Goal: Task Accomplishment & Management: Manage account settings

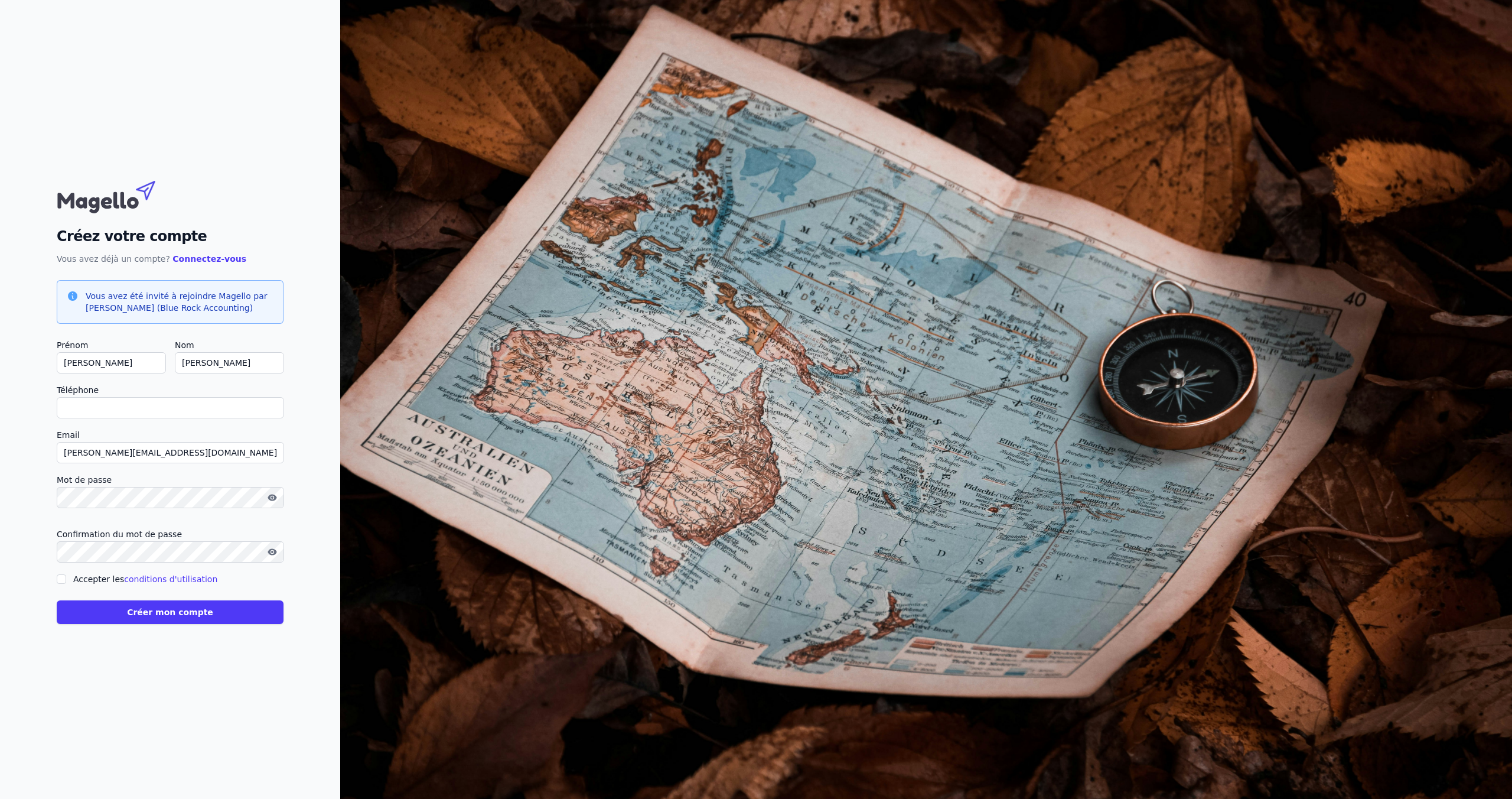
click at [173, 416] on input "Téléphone" at bounding box center [170, 408] width 227 height 21
type input "+32493458546"
checkbox input "false"
click at [75, 518] on div at bounding box center [170, 515] width 227 height 5
click at [71, 528] on form "Prénom Simon Nom Van Ingelgem Téléphone +32493458546 Email simon@odols.be Mot d…" at bounding box center [170, 481] width 227 height 286
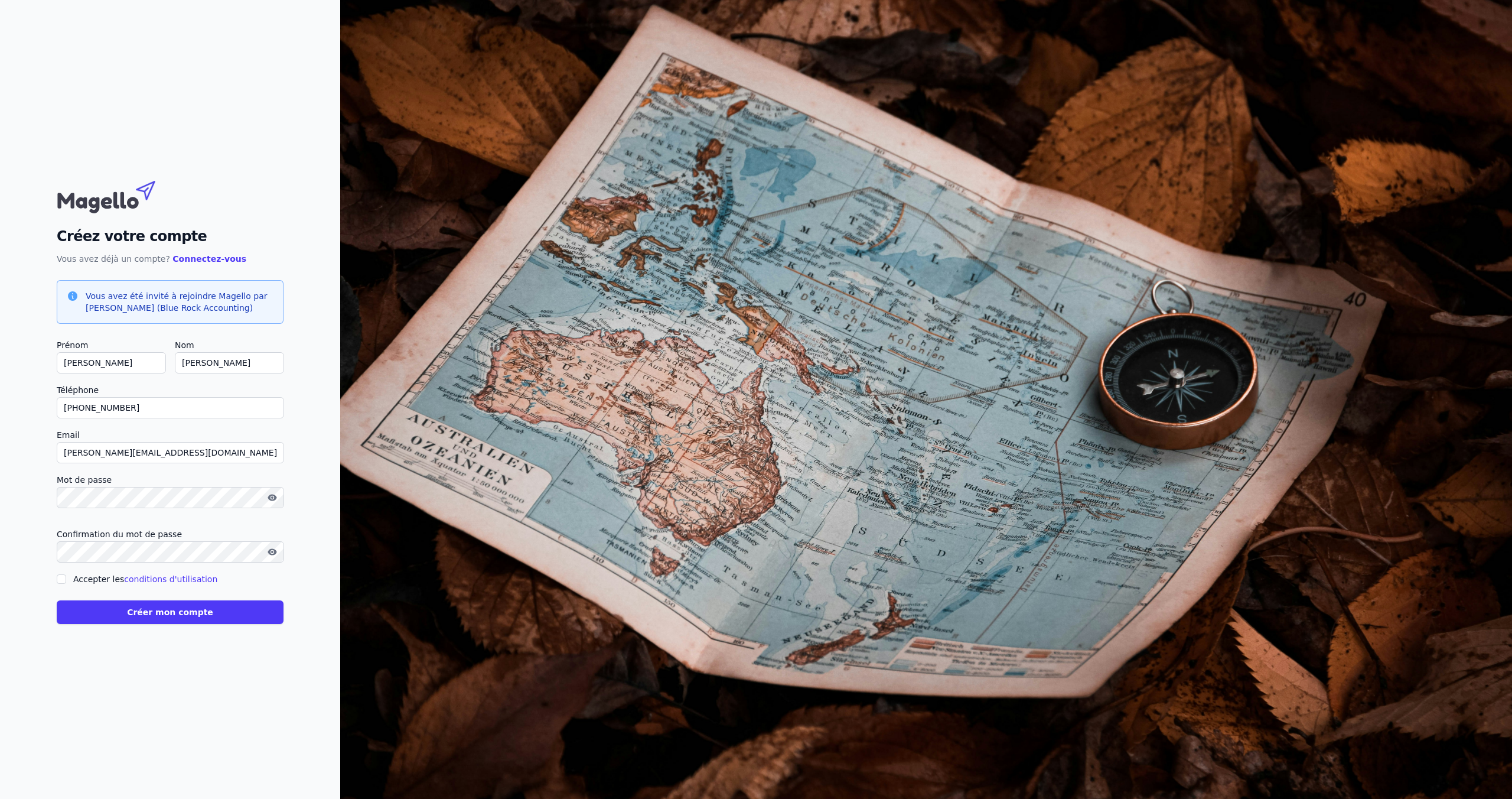
click at [57, 601] on button "Créer mon compte" at bounding box center [170, 612] width 227 height 24
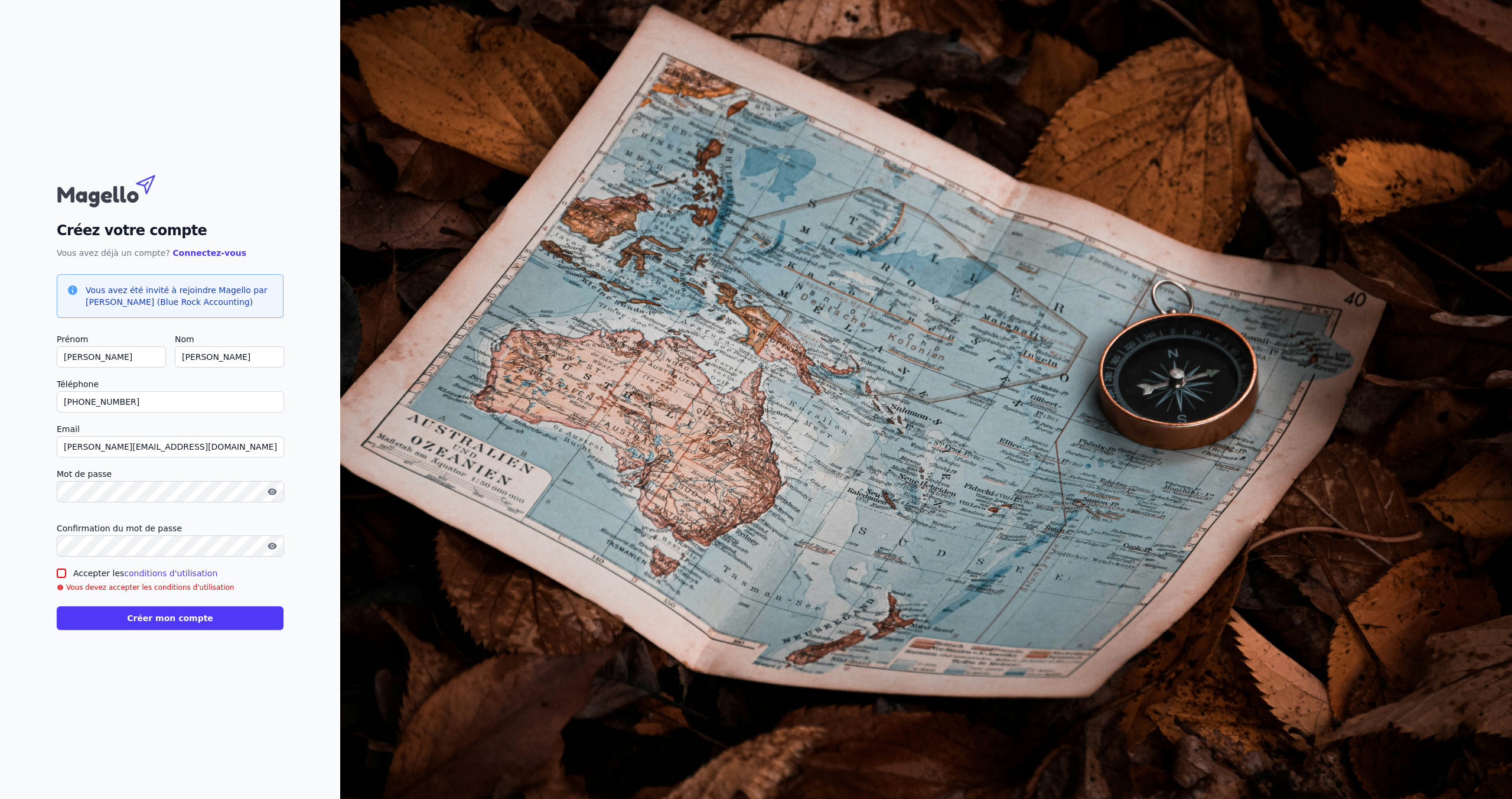
click at [55, 577] on div "Créez votre compte Vous avez déjà un compte? Connectez-vous Vous avez été invit…" at bounding box center [170, 400] width 340 height 799
click at [60, 578] on input "Accepter les conditions d'utilisation" at bounding box center [61, 573] width 9 height 9
checkbox input "true"
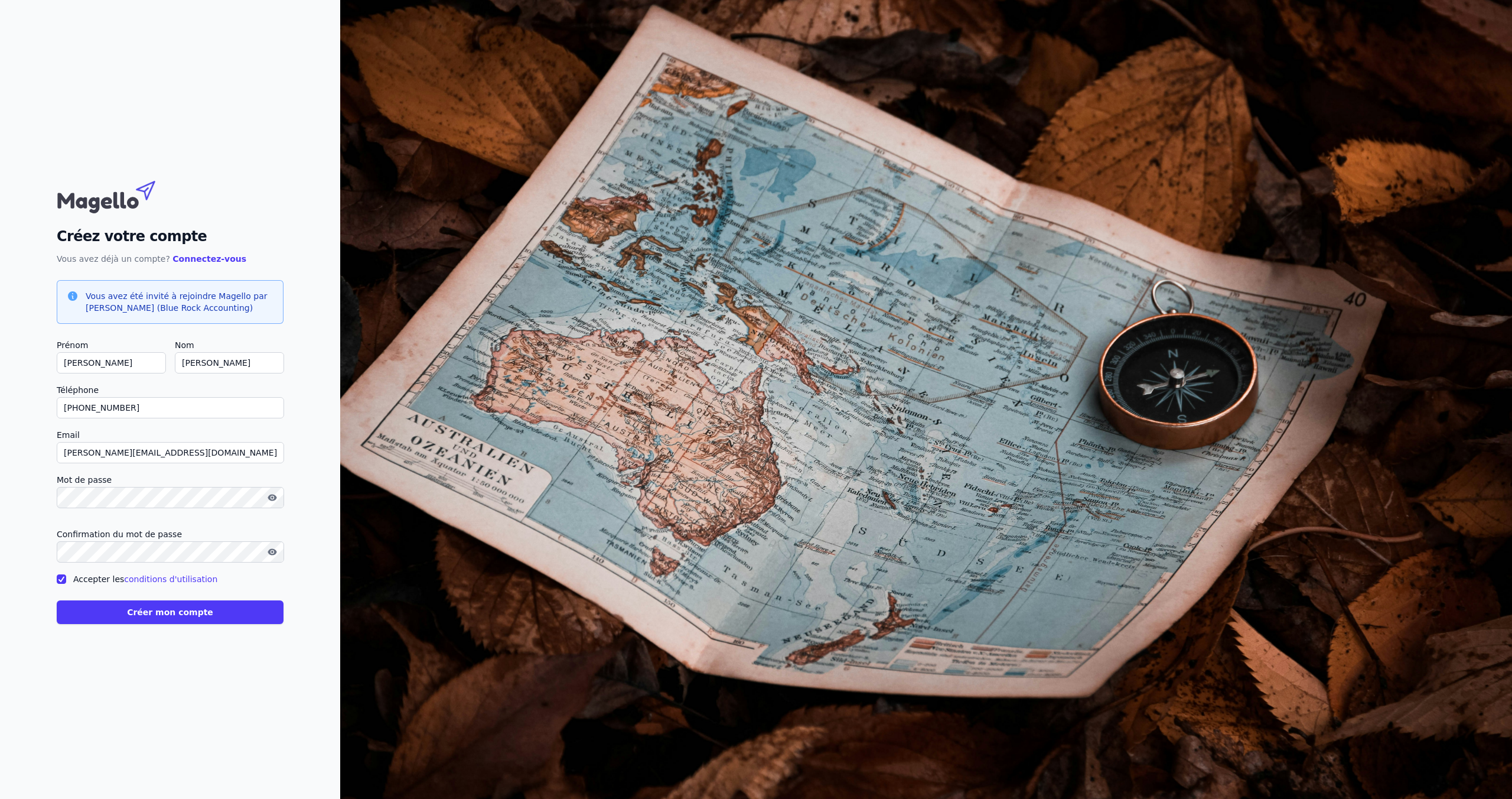
click at [88, 621] on button "Créer mon compte" at bounding box center [170, 612] width 227 height 24
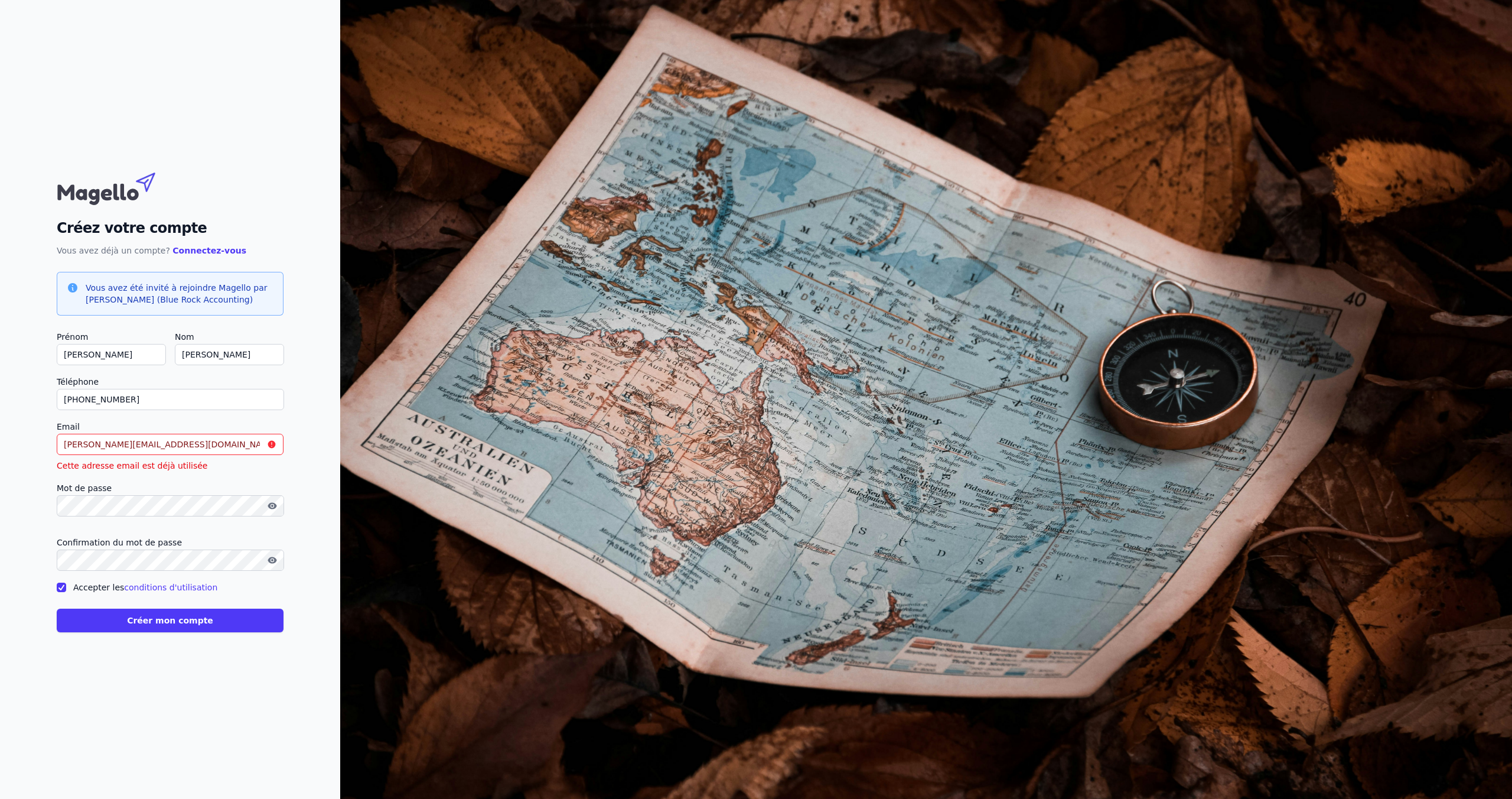
click at [185, 246] on link "Connectez-vous" at bounding box center [209, 250] width 74 height 9
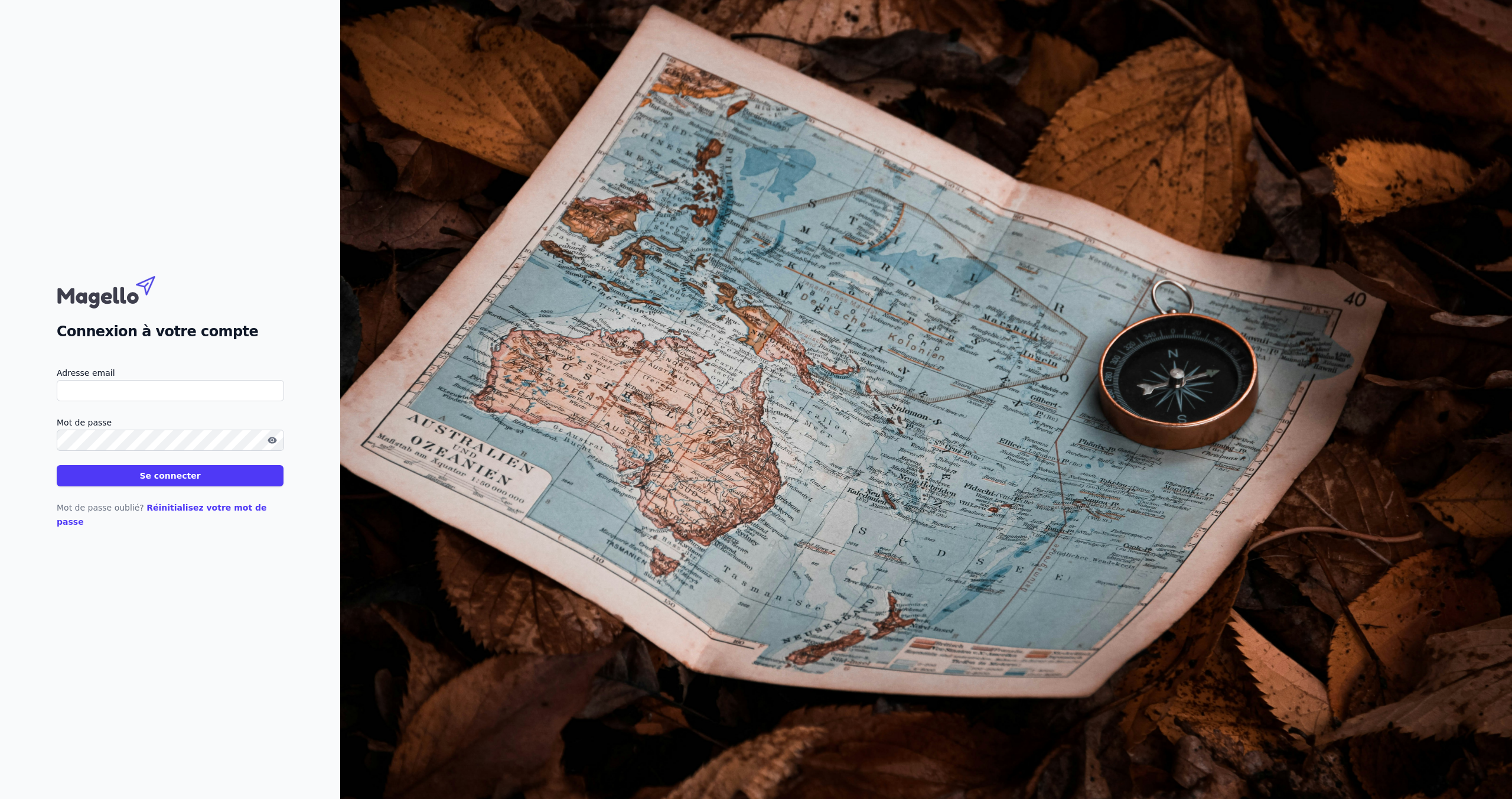
click at [128, 401] on input "Adresse email" at bounding box center [170, 391] width 227 height 21
type input "[PERSON_NAME][EMAIL_ADDRESS][DOMAIN_NAME]"
click at [224, 486] on button "Se connecter" at bounding box center [170, 476] width 227 height 21
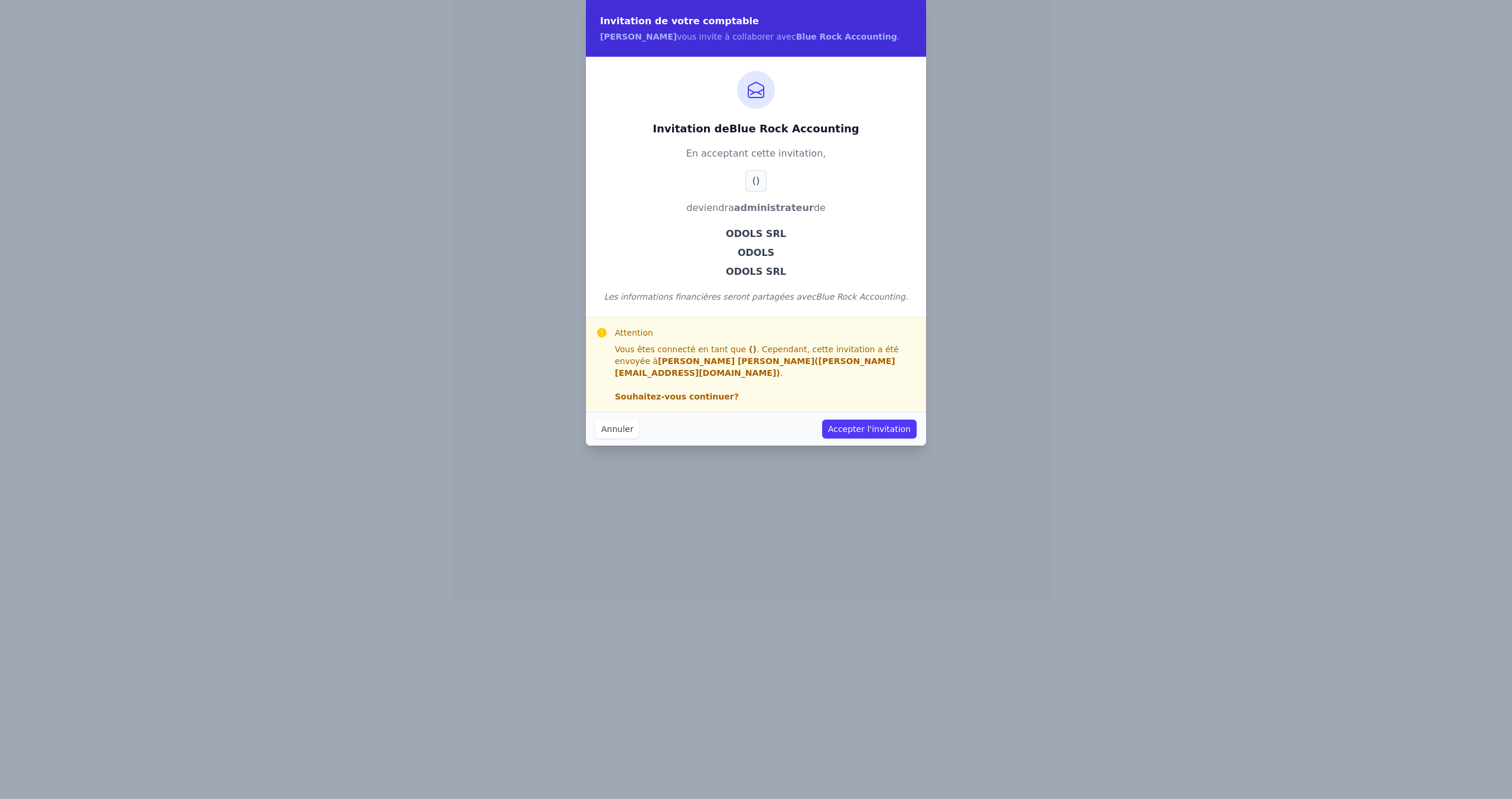
click at [843, 426] on button "Accepter l'invitation" at bounding box center [870, 429] width 94 height 19
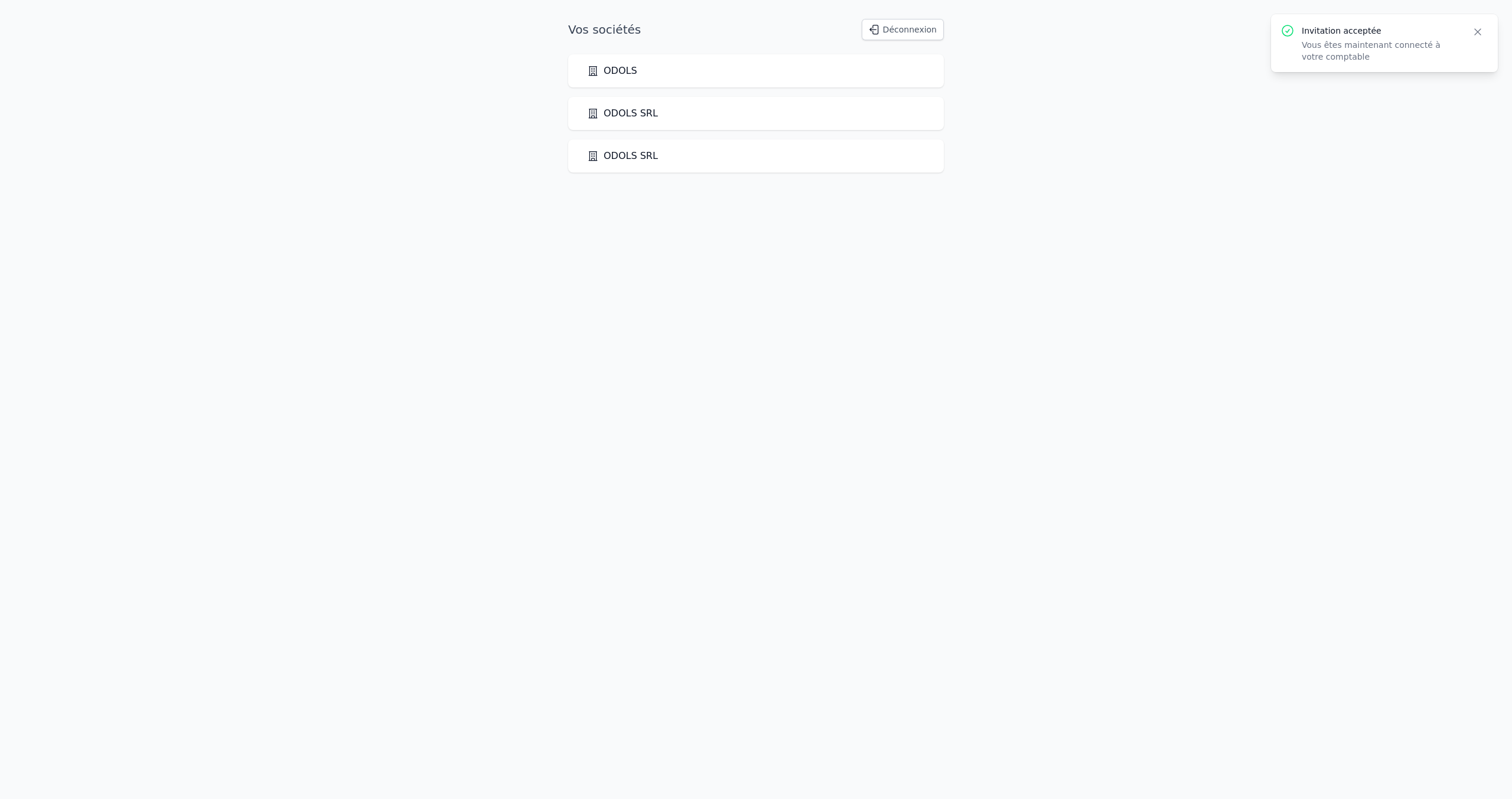
click at [642, 156] on link "ODOLS SRL" at bounding box center [622, 156] width 71 height 14
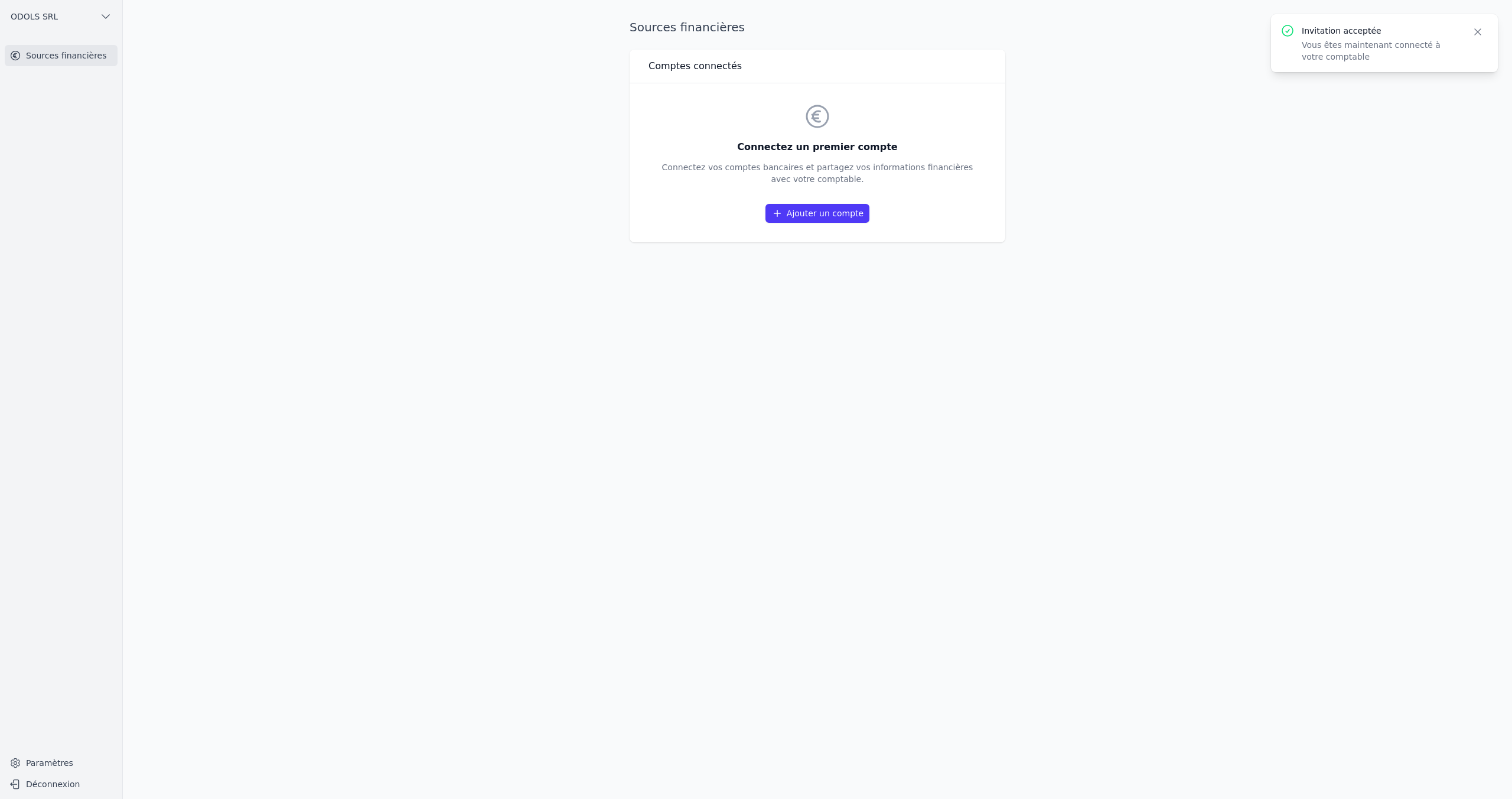
click at [786, 213] on link "Ajouter un compte" at bounding box center [817, 214] width 104 height 19
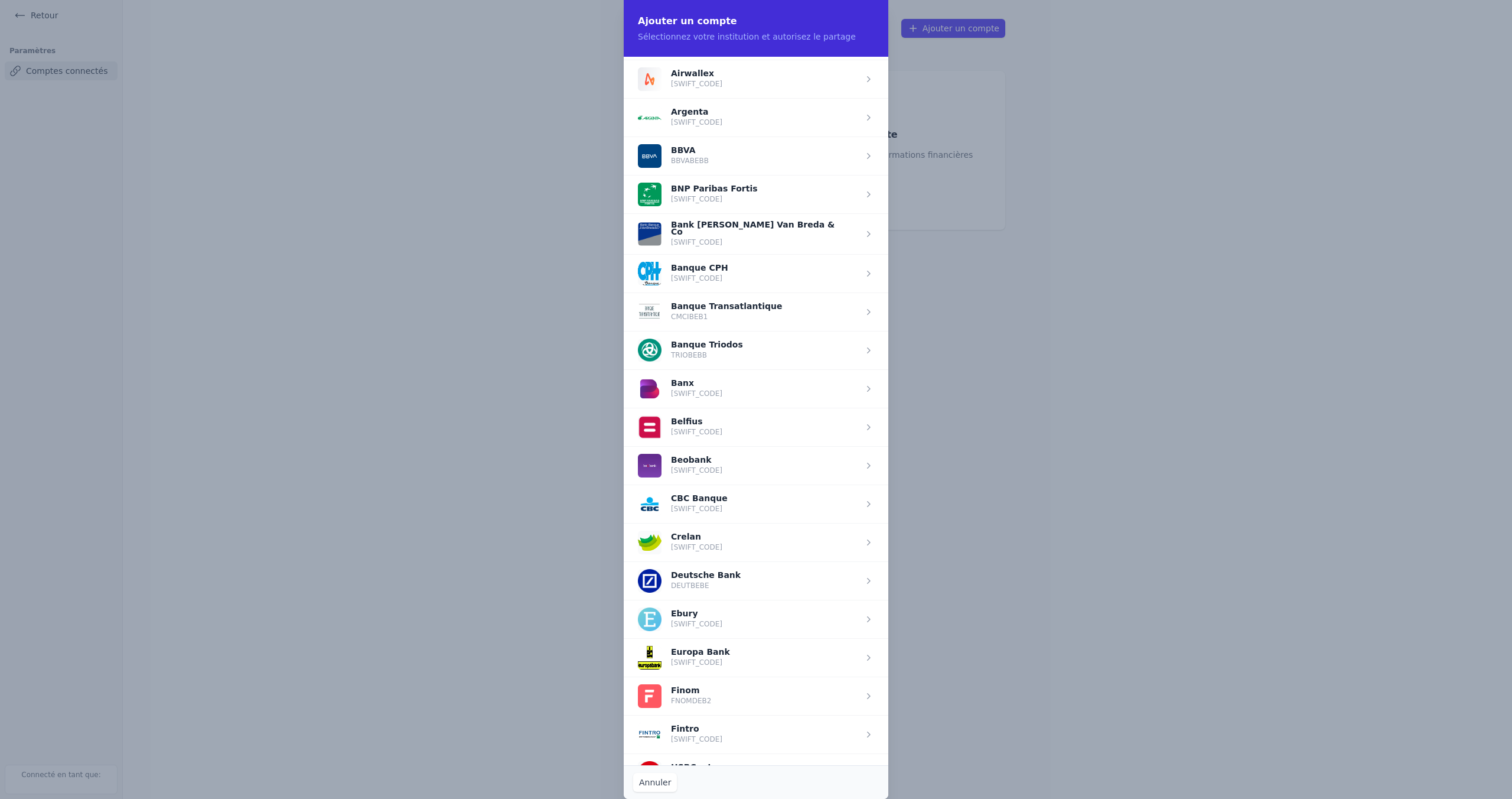
scroll to position [268, 0]
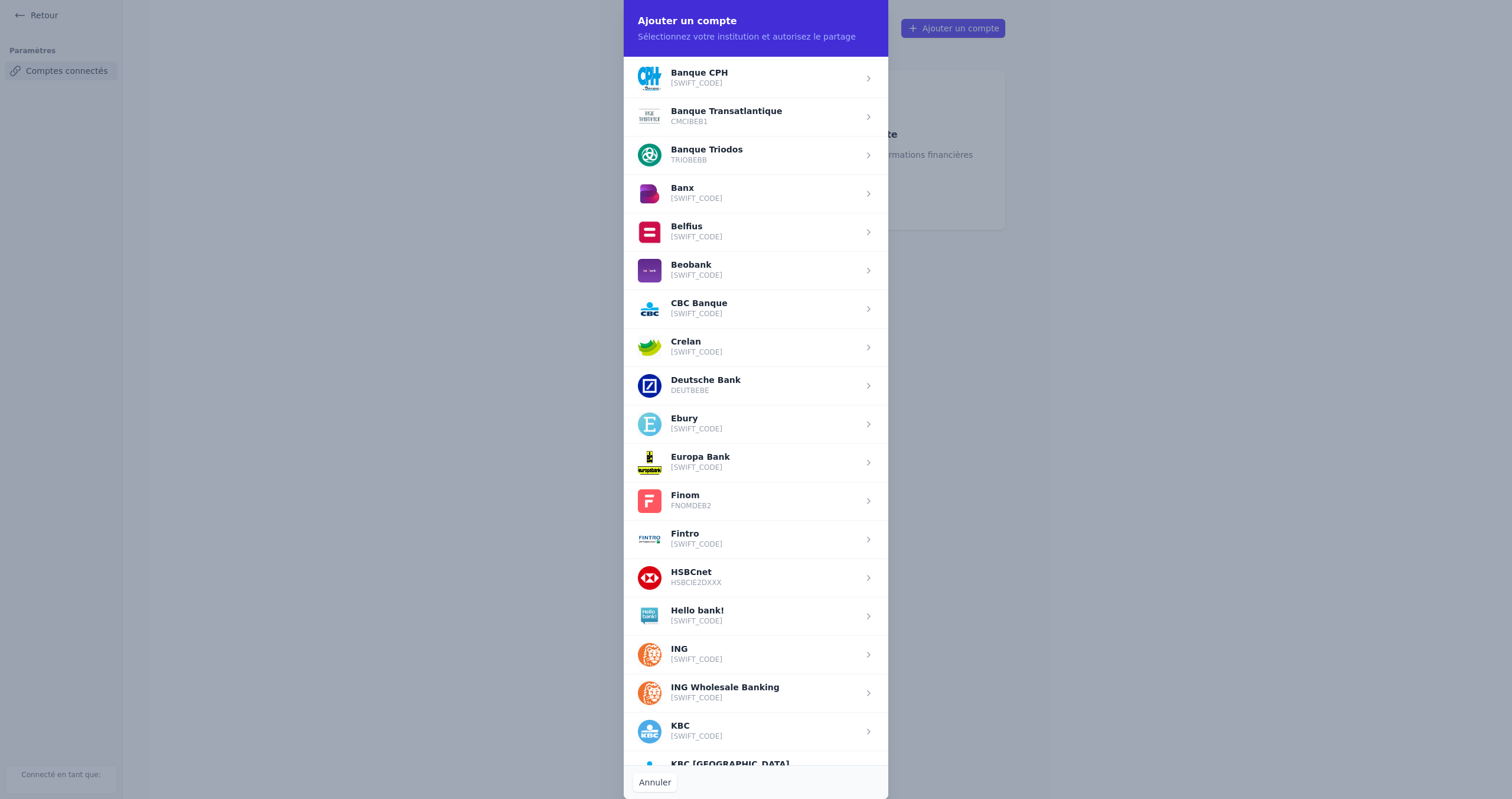
click at [731, 529] on span "button" at bounding box center [756, 539] width 264 height 38
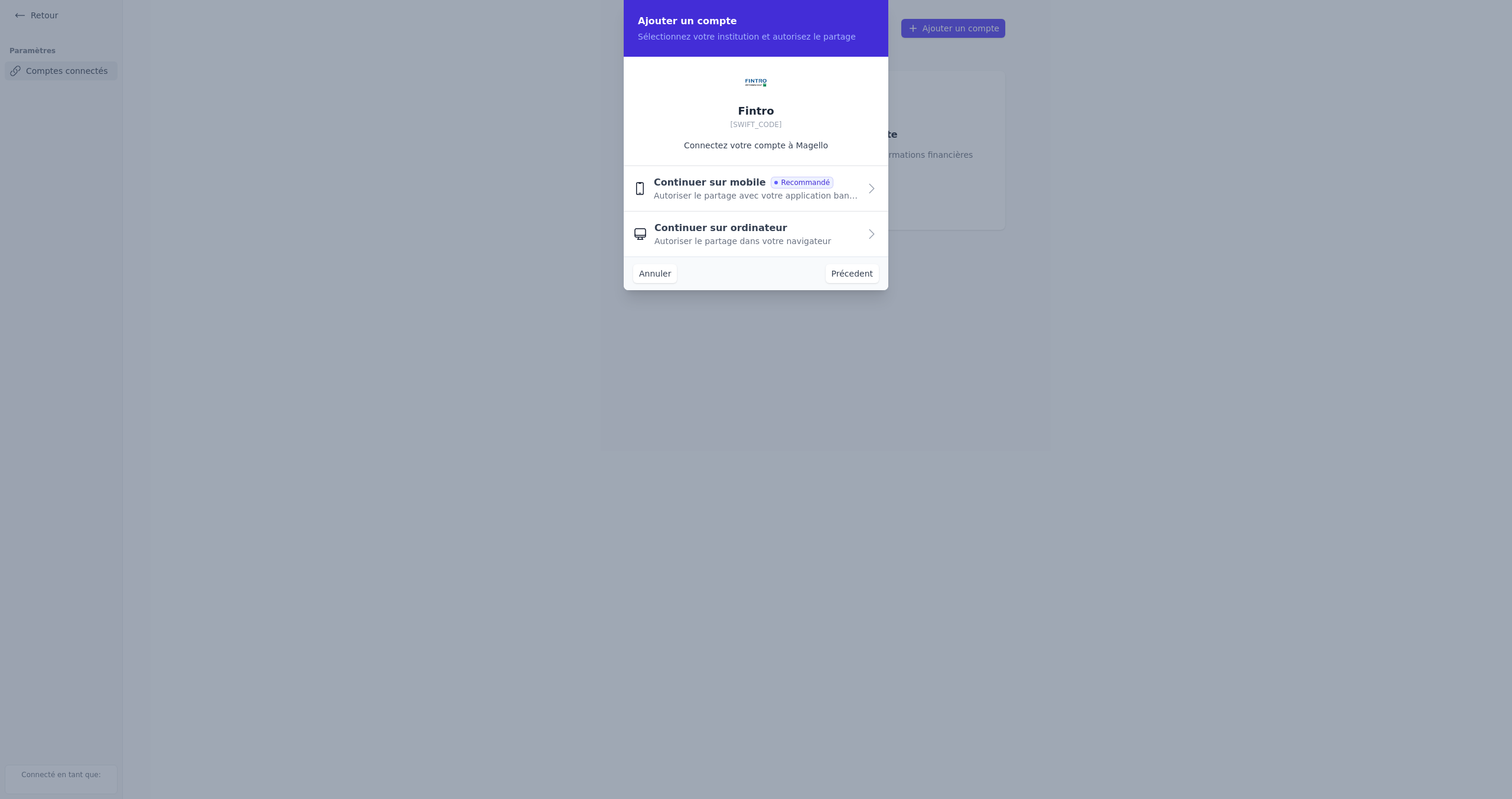
click at [706, 197] on span "Autoriser le partage avec votre application bancaire" at bounding box center [756, 195] width 206 height 12
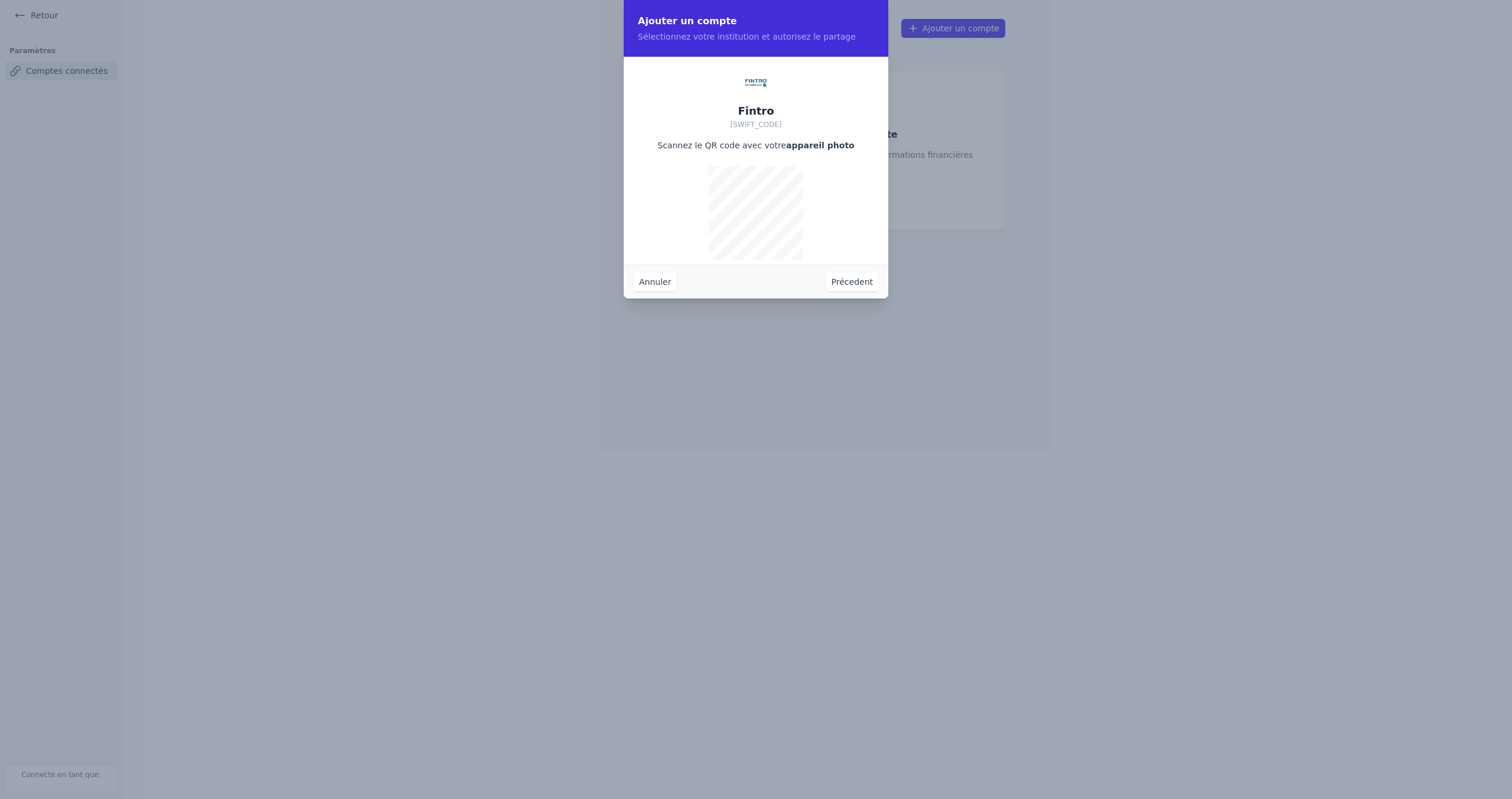
click at [843, 280] on button "Précedent" at bounding box center [852, 282] width 53 height 19
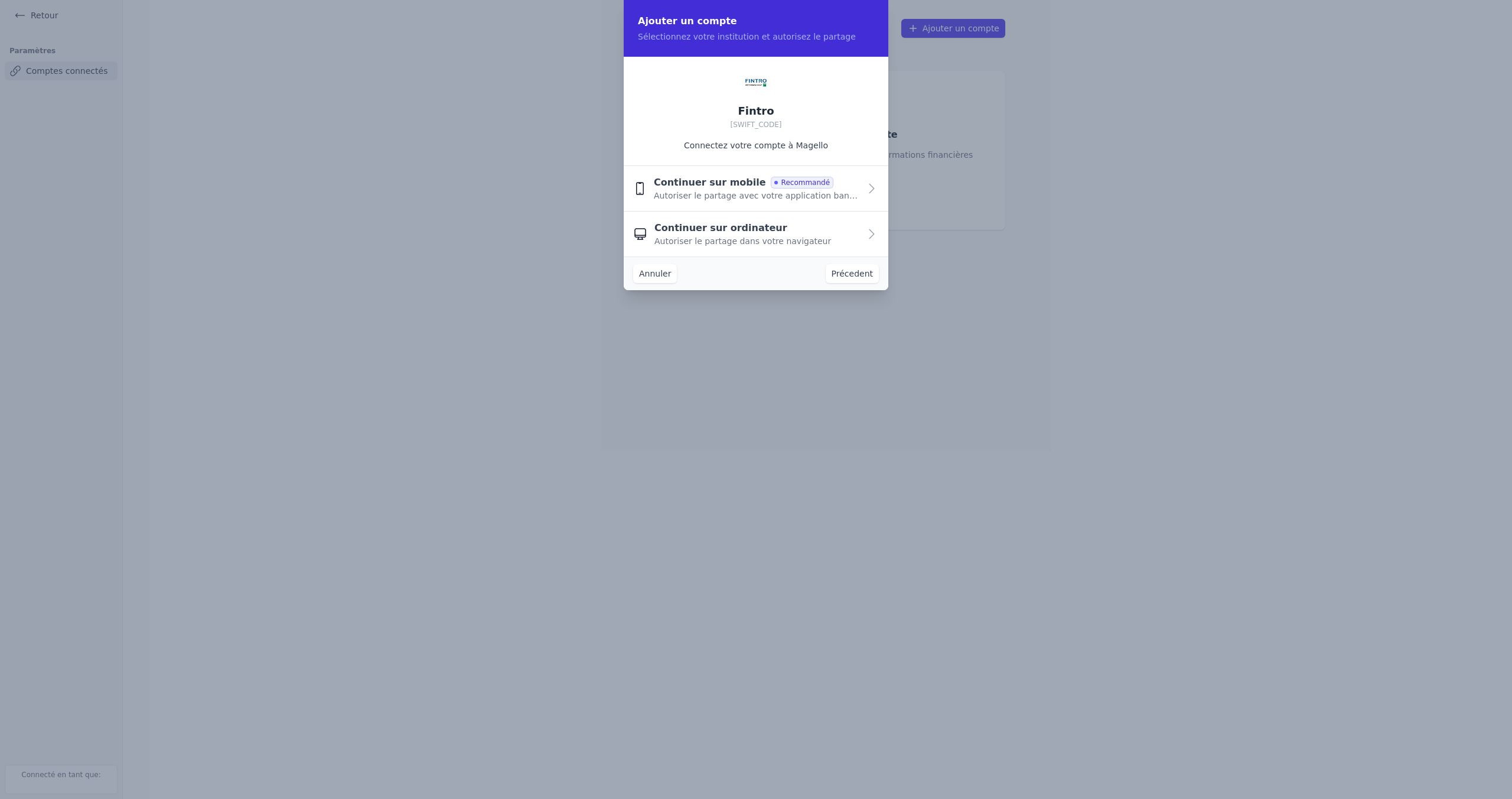
click at [814, 195] on span "Autoriser le partage avec votre application bancaire" at bounding box center [756, 195] width 206 height 12
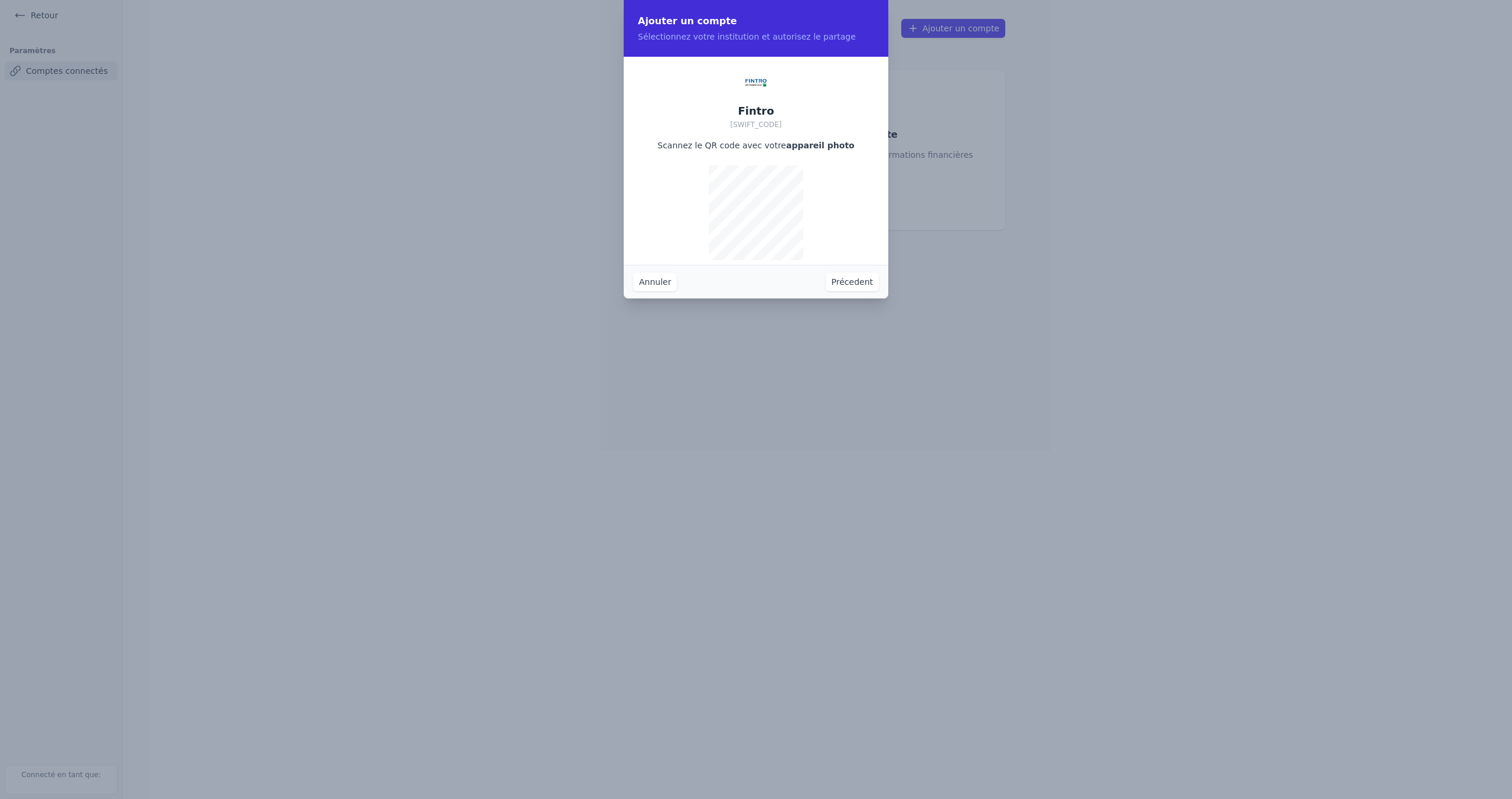
click at [668, 288] on button "Annuler" at bounding box center [655, 282] width 43 height 19
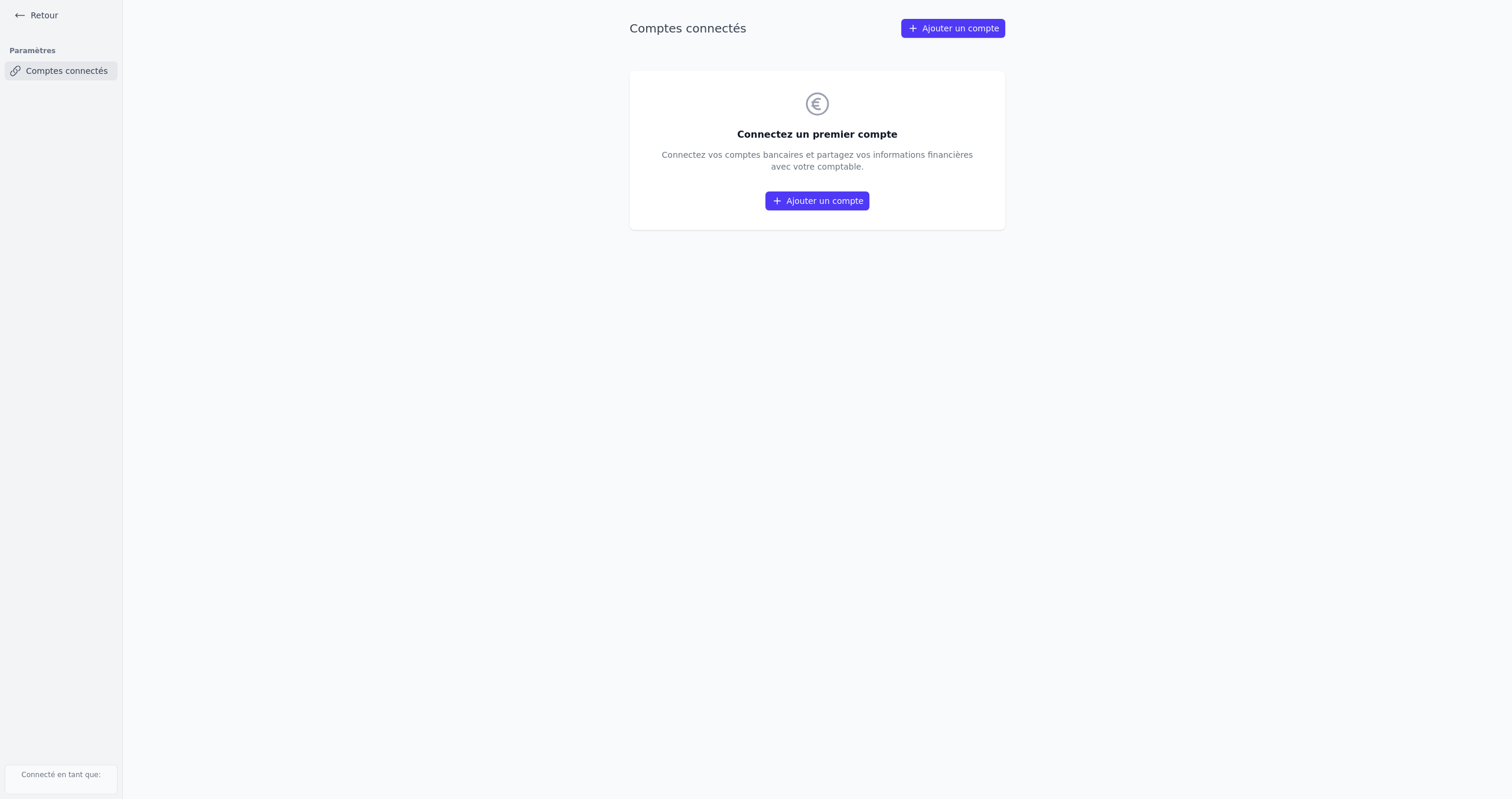
click at [821, 208] on link "Ajouter un compte" at bounding box center [817, 201] width 104 height 19
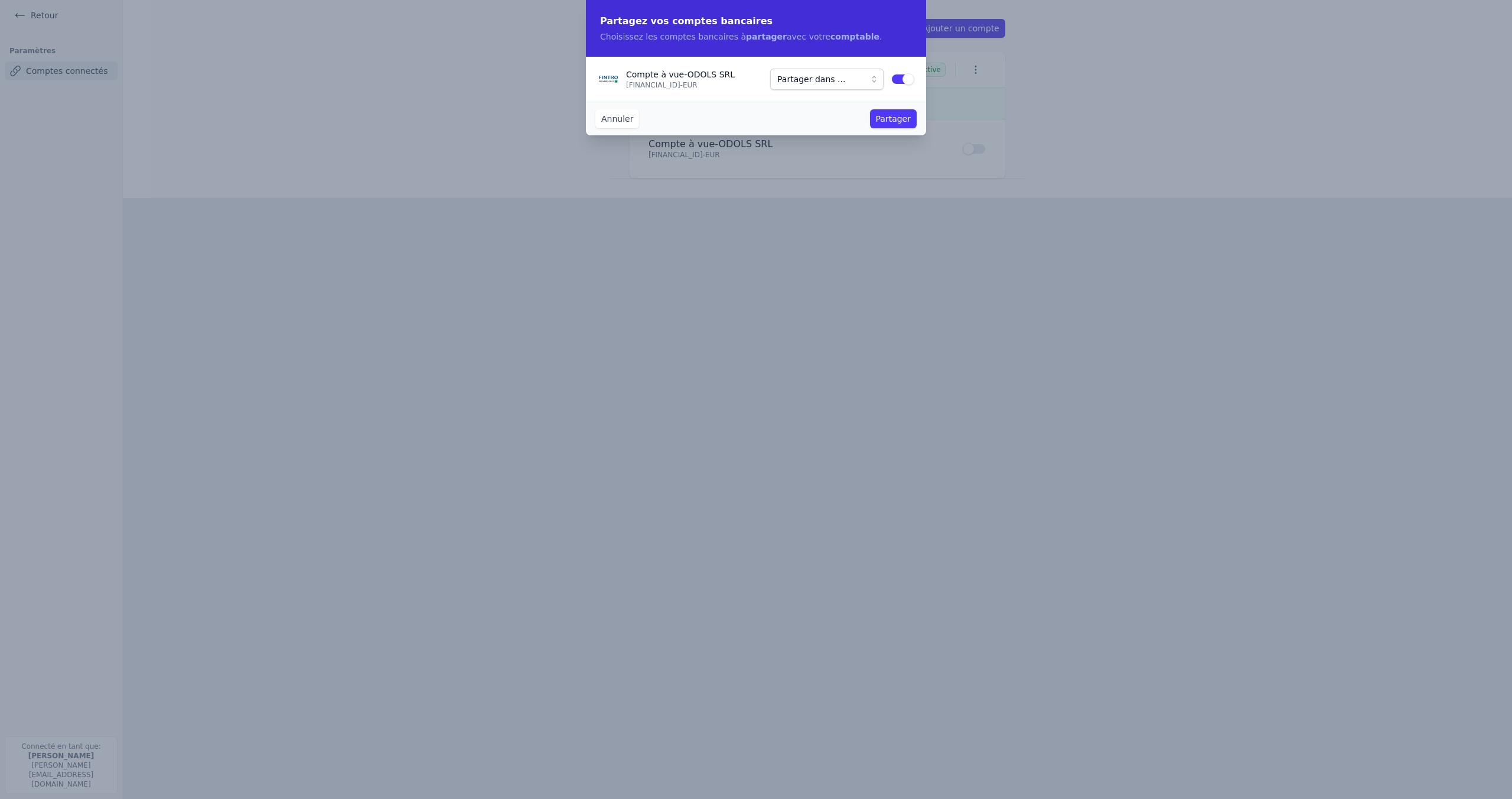
click at [836, 81] on span "Partager dans ..." at bounding box center [811, 79] width 68 height 14
click at [883, 118] on button "Partager" at bounding box center [894, 119] width 47 height 19
click at [863, 84] on button "Partager dans ..." at bounding box center [827, 79] width 113 height 21
click at [849, 138] on div "ODOLS SRL" at bounding box center [822, 143] width 85 height 12
click at [892, 121] on button "Partager" at bounding box center [894, 119] width 47 height 19
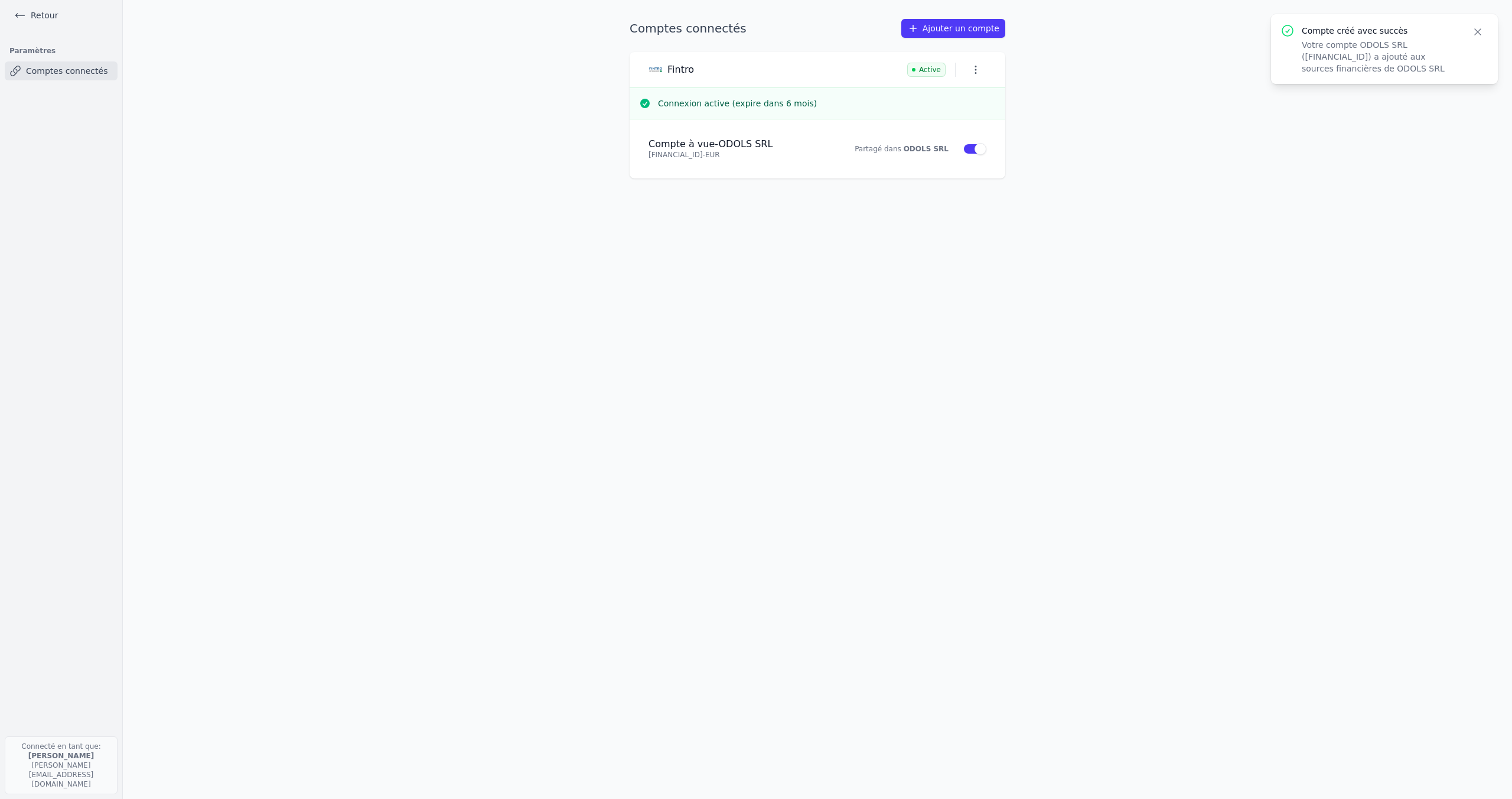
click at [975, 71] on icon "button" at bounding box center [975, 69] width 12 height 12
click at [821, 147] on div at bounding box center [756, 400] width 1512 height 799
click at [46, 14] on link "Retour" at bounding box center [36, 15] width 53 height 16
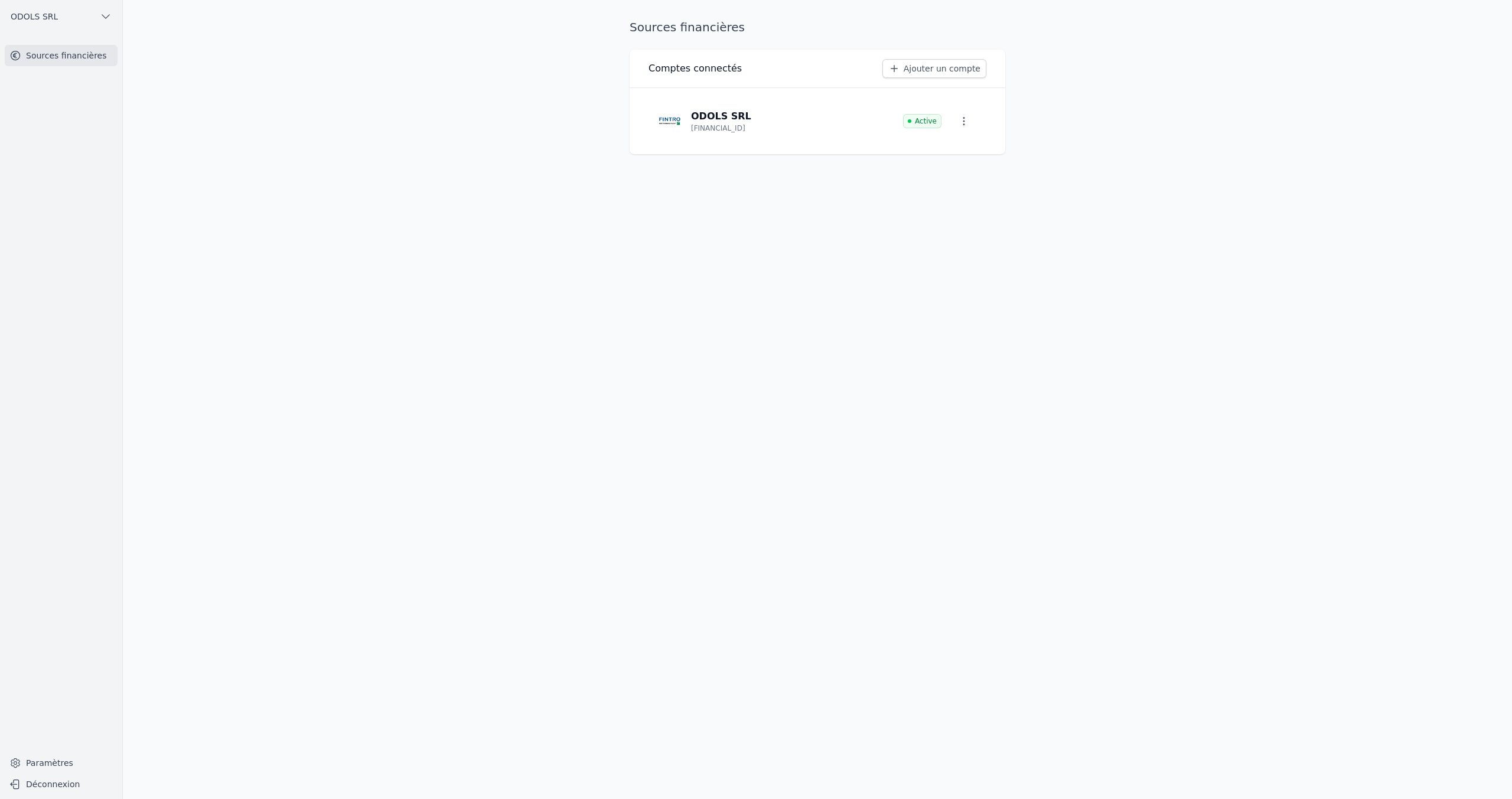
click at [696, 119] on p "ODOLS SRL" at bounding box center [721, 117] width 60 height 14
